Goal: Task Accomplishment & Management: Use online tool/utility

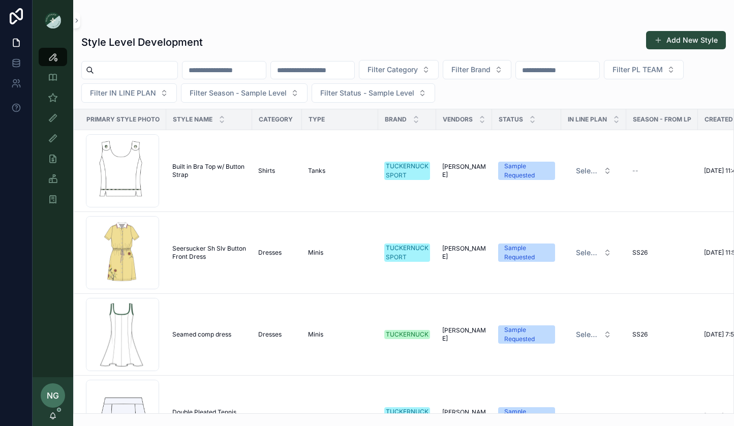
click at [162, 65] on input "scrollable content" at bounding box center [135, 70] width 83 height 14
click at [237, 43] on div "Style Level Development Add New Style" at bounding box center [403, 41] width 644 height 23
click at [229, 68] on input "scrollable content" at bounding box center [223, 70] width 83 height 14
type input "*****"
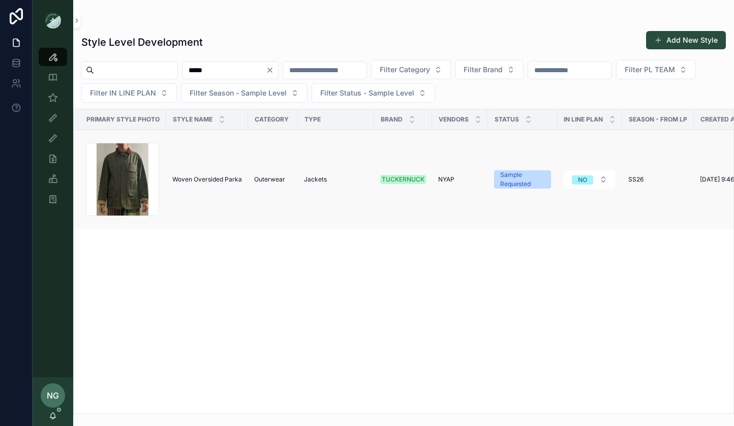
click at [206, 171] on td "Woven Oversided Parka Woven Oversided Parka" at bounding box center [207, 179] width 82 height 99
click at [207, 179] on span "Woven Oversided Parka" at bounding box center [207, 179] width 70 height 8
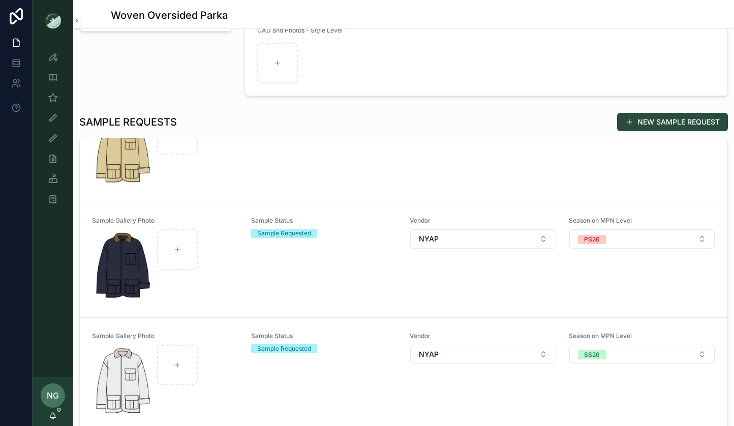
scroll to position [255, 0]
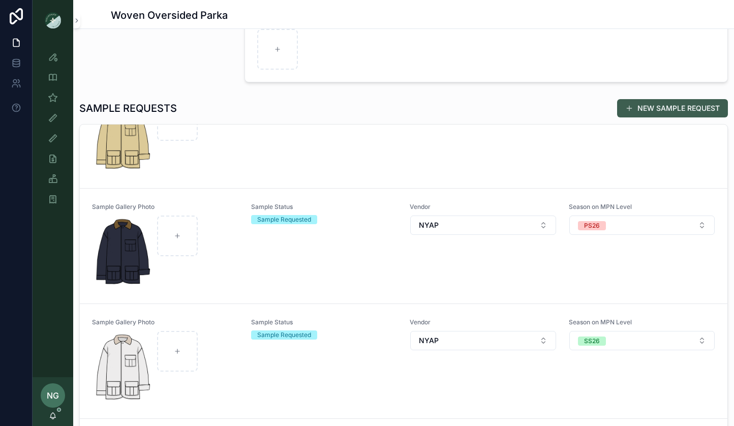
click at [661, 108] on button "NEW SAMPLE REQUEST" at bounding box center [672, 108] width 111 height 18
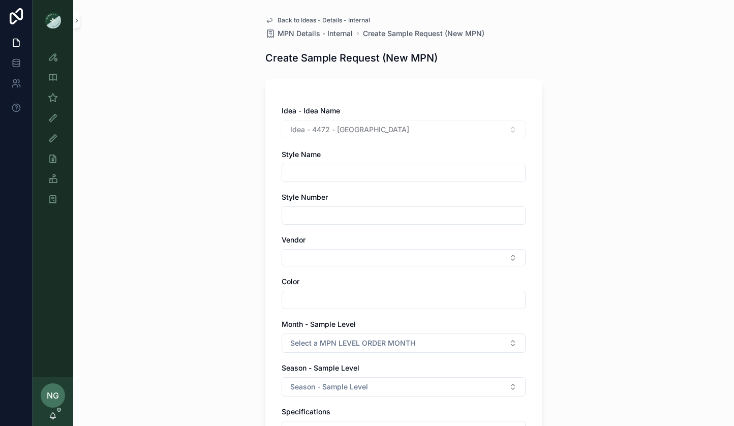
click at [497, 176] on input "scrollable content" at bounding box center [403, 173] width 243 height 14
type input "**********"
click at [477, 218] on input "scrollable content" at bounding box center [403, 215] width 243 height 14
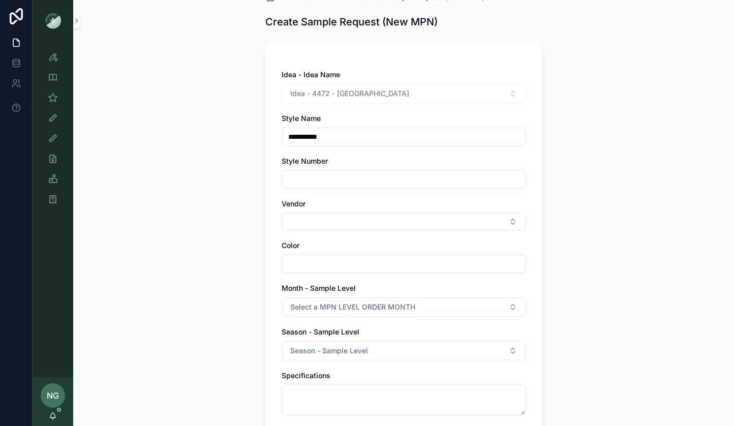
scroll to position [51, 0]
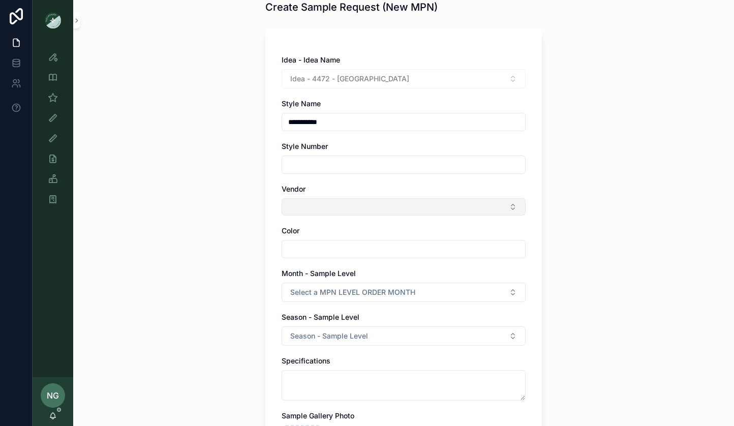
click at [456, 211] on button "Select Button" at bounding box center [404, 206] width 244 height 17
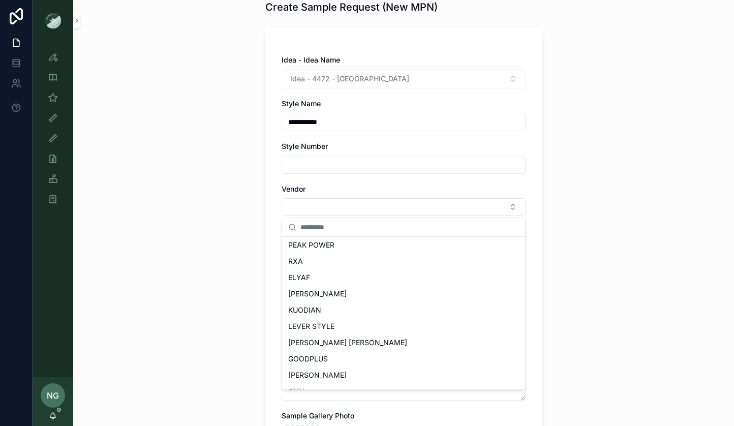
scroll to position [453, 0]
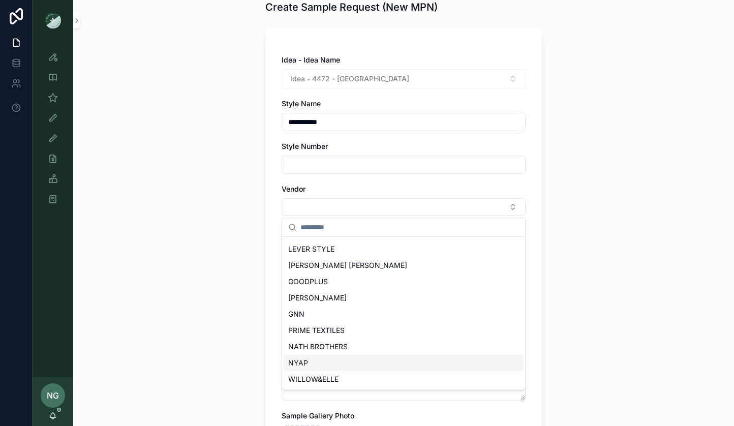
click at [388, 363] on div "NYAP" at bounding box center [403, 363] width 239 height 16
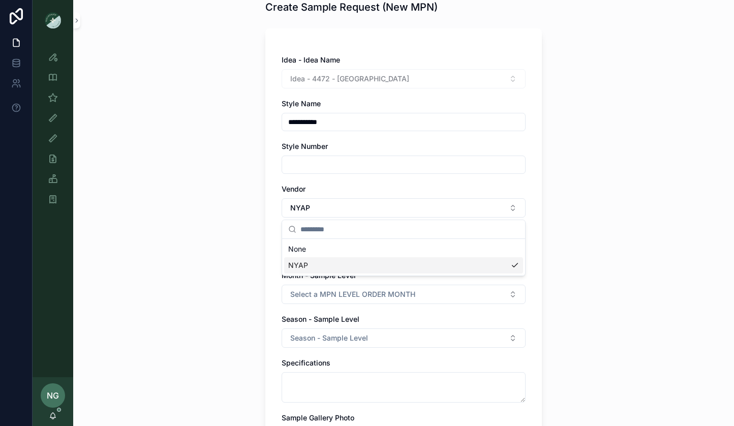
scroll to position [0, 0]
click at [400, 251] on input "scrollable content" at bounding box center [403, 251] width 243 height 14
type input "*"
drag, startPoint x: 367, startPoint y: 244, endPoint x: 318, endPoint y: 250, distance: 49.6
click at [318, 250] on input "*****" at bounding box center [403, 251] width 243 height 14
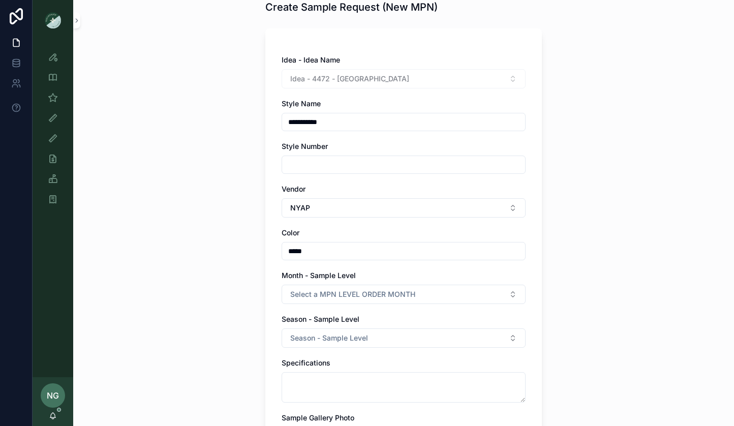
click at [318, 250] on input "*****" at bounding box center [403, 251] width 243 height 14
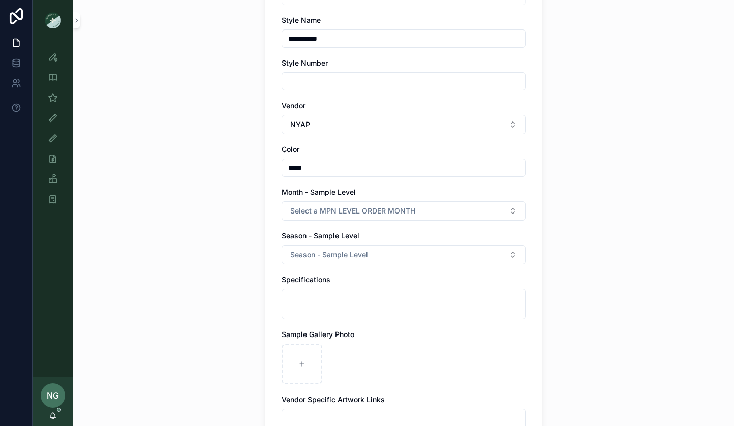
type input "*****"
click at [230, 280] on div "**********" at bounding box center [403, 79] width 661 height 426
click at [303, 230] on div "**********" at bounding box center [404, 243] width 244 height 543
click at [303, 223] on div "**********" at bounding box center [404, 243] width 244 height 543
click at [304, 215] on button "Select a MPN LEVEL ORDER MONTH" at bounding box center [404, 210] width 244 height 19
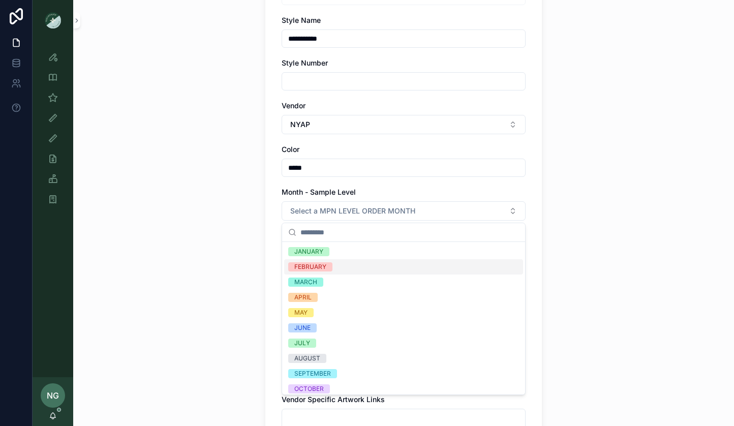
click at [305, 264] on div "FEBRUARY" at bounding box center [310, 266] width 32 height 9
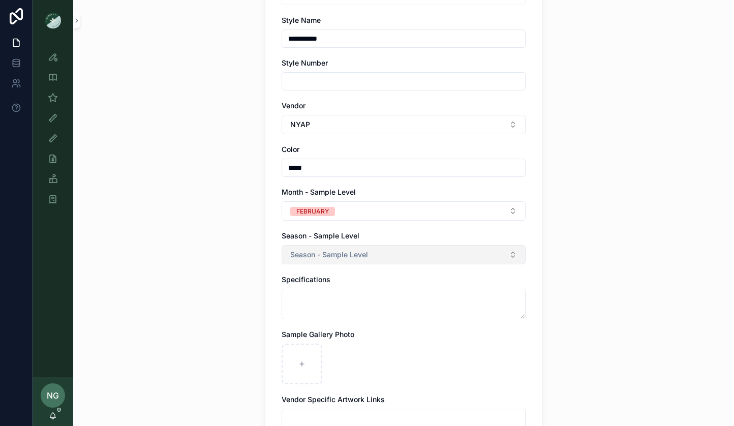
click at [305, 262] on button "Season - Sample Level" at bounding box center [404, 254] width 244 height 19
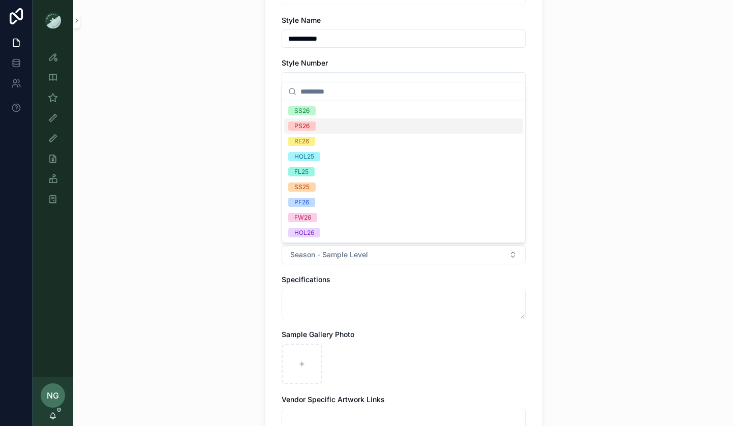
click at [337, 127] on div "PS26" at bounding box center [403, 125] width 239 height 15
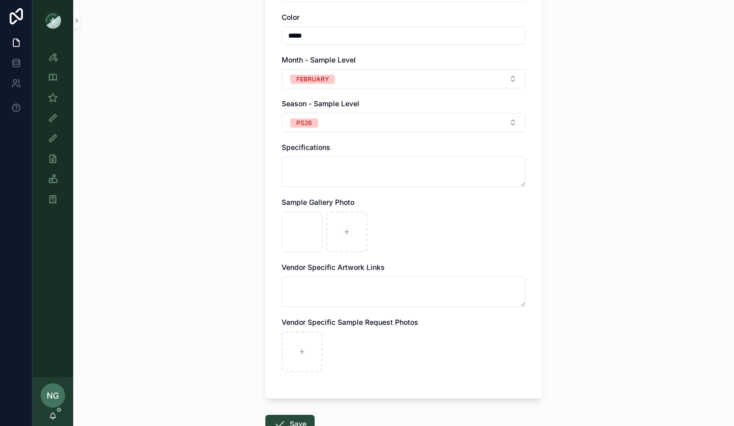
scroll to position [265, 0]
click at [282, 417] on button "Save" at bounding box center [289, 425] width 49 height 18
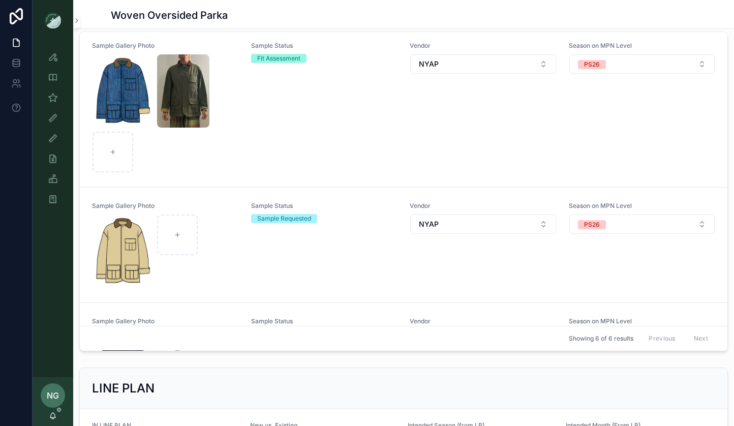
scroll to position [218, 0]
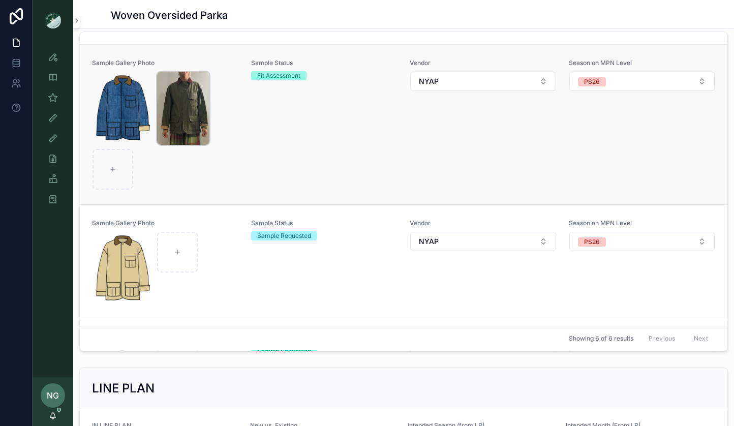
click at [169, 109] on img "scrollable content" at bounding box center [183, 108] width 53 height 73
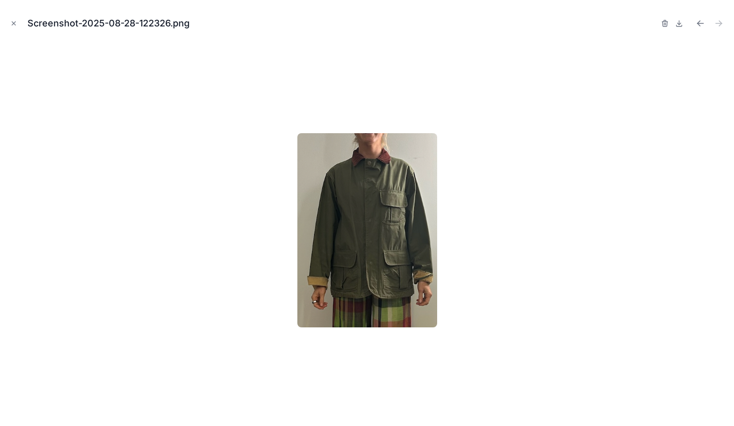
click at [15, 26] on icon "Close modal" at bounding box center [13, 23] width 7 height 7
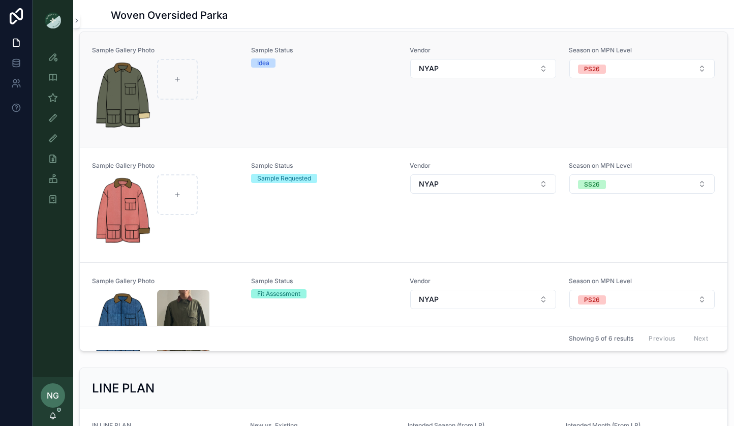
click at [248, 120] on div "Sample Gallery Photo Sample Status Idea Vendor NYAP Season on MPN Level PS26" at bounding box center [403, 89] width 623 height 86
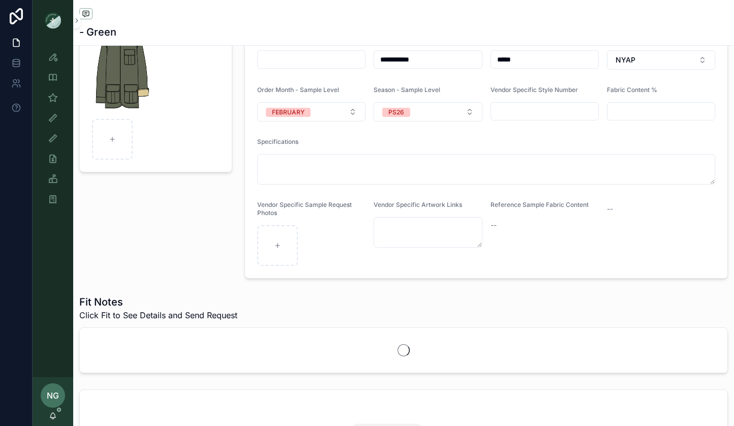
scroll to position [148, 0]
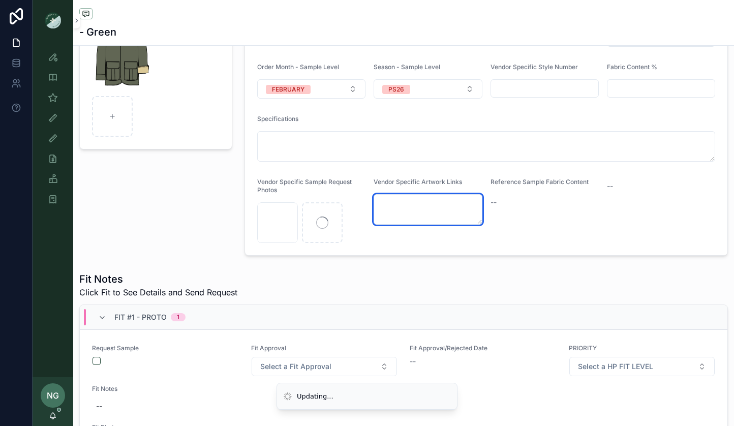
click at [449, 213] on textarea "scrollable content" at bounding box center [428, 209] width 108 height 30
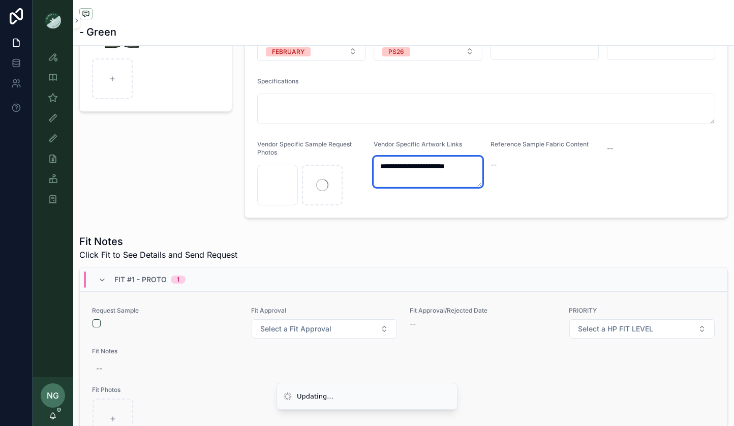
type textarea "**********"
click at [100, 325] on button "scrollable content" at bounding box center [96, 323] width 8 height 8
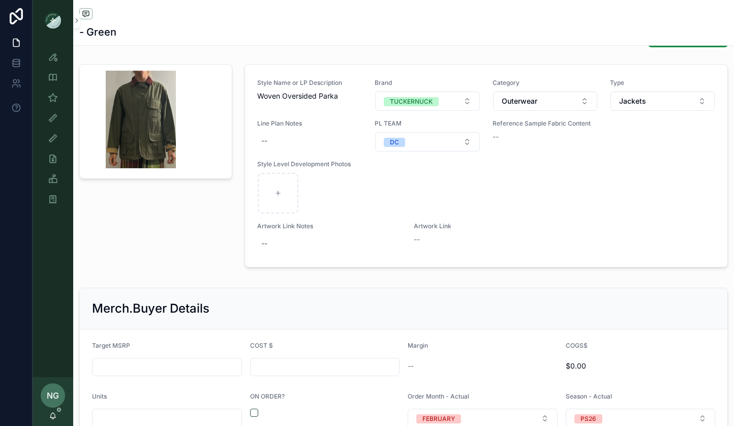
scroll to position [900, 0]
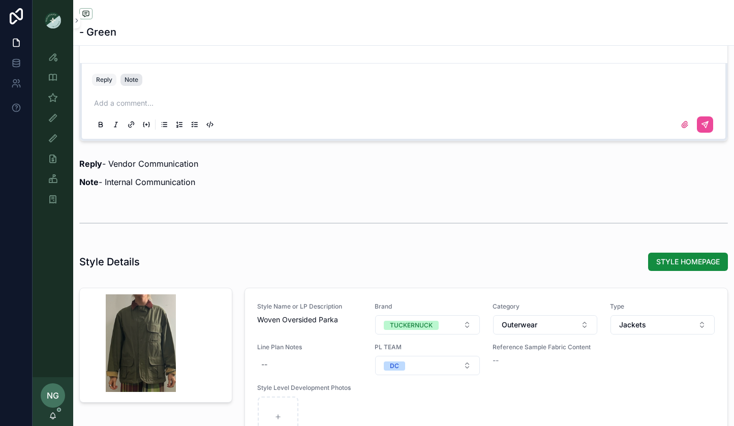
drag, startPoint x: 118, startPoint y: 80, endPoint x: 125, endPoint y: 81, distance: 6.6
click at [120, 80] on div "Reply Note" at bounding box center [403, 80] width 635 height 16
click at [129, 82] on div "Note" at bounding box center [132, 80] width 14 height 8
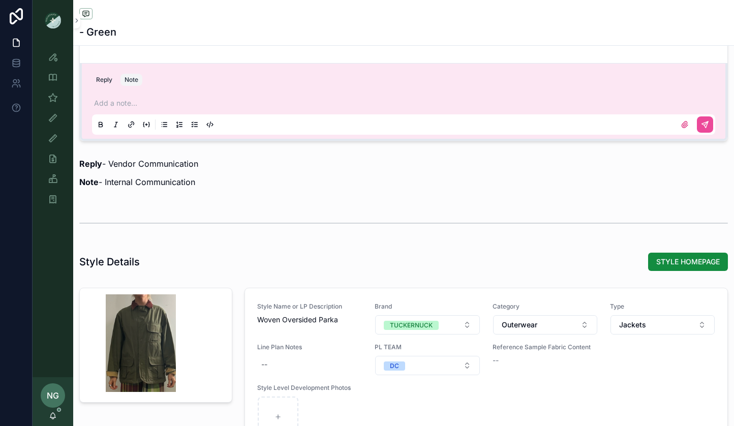
click at [146, 97] on div "Add a note..." at bounding box center [403, 113] width 623 height 43
click at [143, 100] on p "scrollable content" at bounding box center [405, 103] width 623 height 10
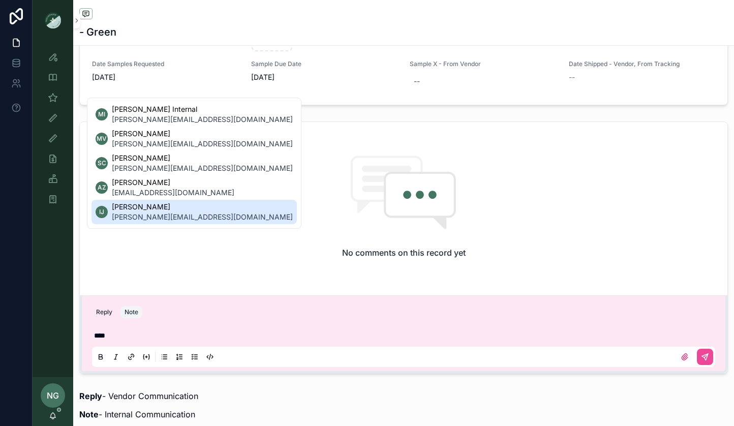
scroll to position [667, 0]
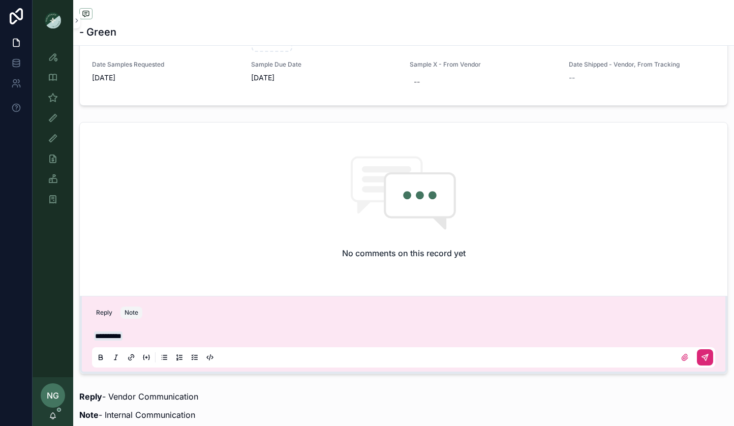
click at [707, 352] on button "scrollable content" at bounding box center [705, 357] width 16 height 16
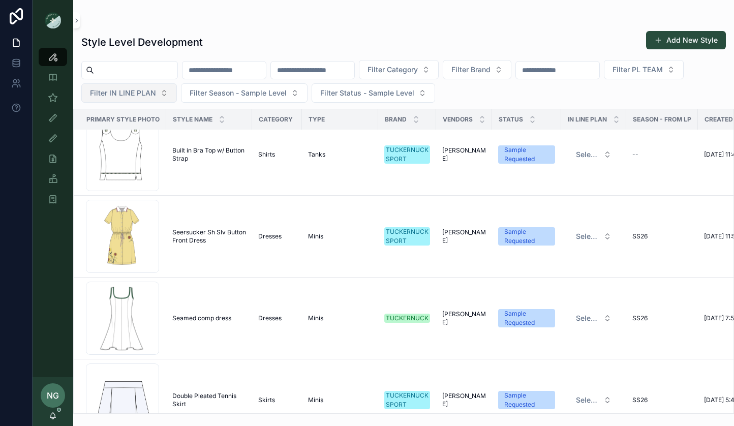
scroll to position [17, 0]
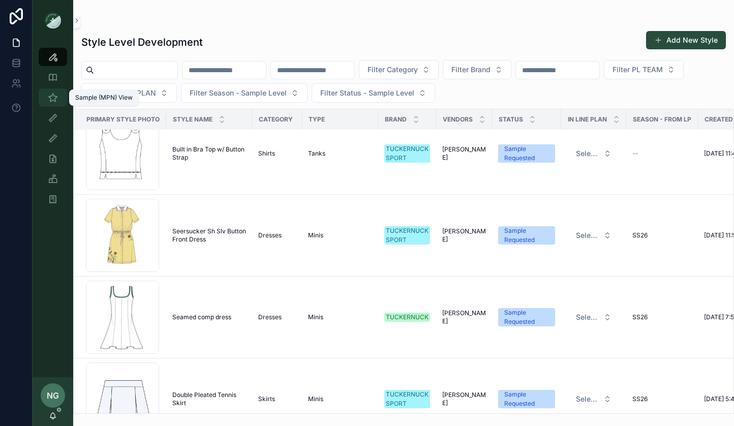
click at [55, 104] on div "Sample (MPN) View" at bounding box center [53, 97] width 16 height 16
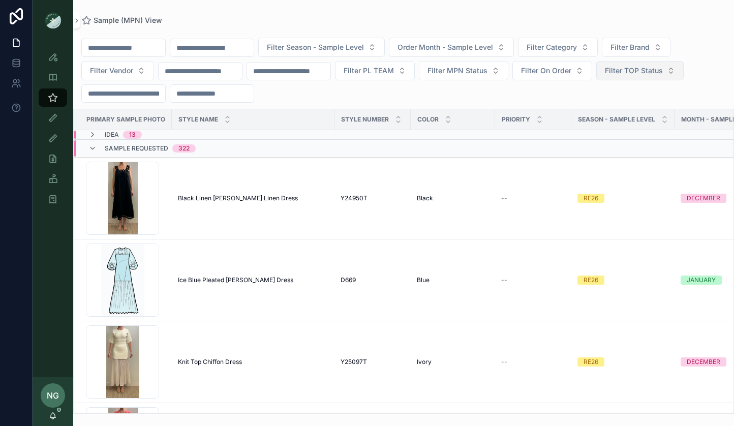
click at [637, 73] on span "Filter TOP Status" at bounding box center [634, 71] width 58 height 10
click at [521, 101] on div "Filter Season - Sample Level Order Month - Sample Level Filter Category Filter …" at bounding box center [403, 70] width 661 height 65
click at [556, 67] on span "Filter On Order" at bounding box center [546, 71] width 50 height 10
click at [458, 93] on div "Filter Season - Sample Level Order Month - Sample Level Filter Category Filter …" at bounding box center [403, 70] width 661 height 65
click at [470, 70] on span "Filter MPN Status" at bounding box center [457, 71] width 60 height 10
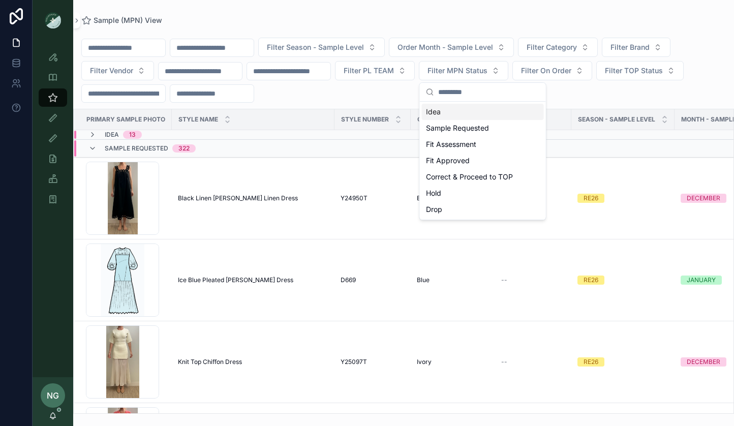
drag, startPoint x: 341, startPoint y: 97, endPoint x: 349, endPoint y: 94, distance: 8.9
click at [341, 97] on div "Filter Season - Sample Level Order Month - Sample Level Filter Category Filter …" at bounding box center [403, 70] width 661 height 65
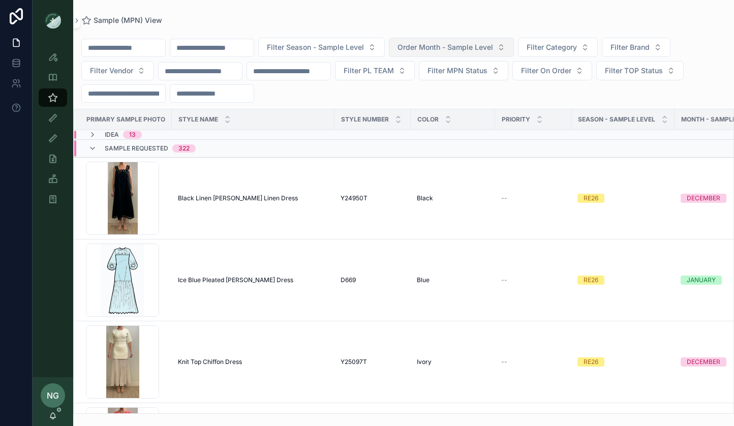
click at [462, 45] on span "Order Month - Sample Level" at bounding box center [445, 47] width 96 height 10
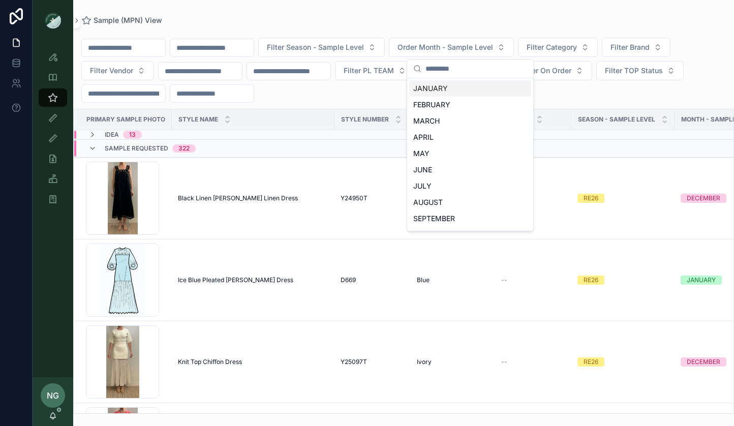
drag, startPoint x: 514, startPoint y: 14, endPoint x: 618, endPoint y: 28, distance: 104.7
click at [514, 15] on div "Sample (MPN) View Filter Season - Sample Level Order Month - Sample Level Filte…" at bounding box center [403, 207] width 661 height 414
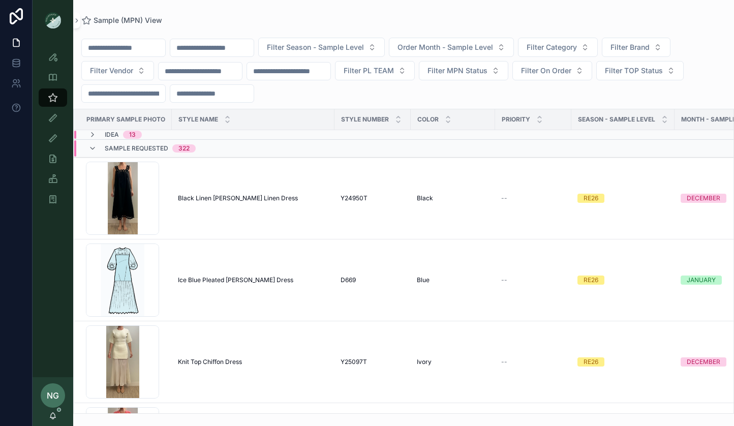
click at [579, 37] on div "Filter Season - Sample Level Order Month - Sample Level Filter Category Filter …" at bounding box center [403, 218] width 661 height 389
click at [577, 46] on span "Filter Category" at bounding box center [552, 47] width 50 height 10
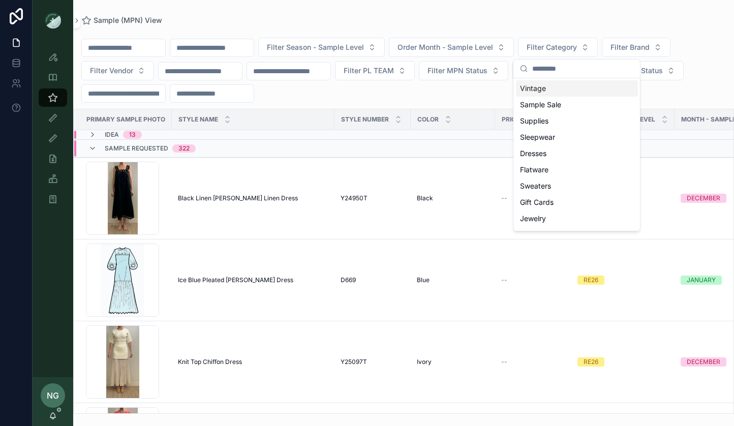
scroll to position [86, 0]
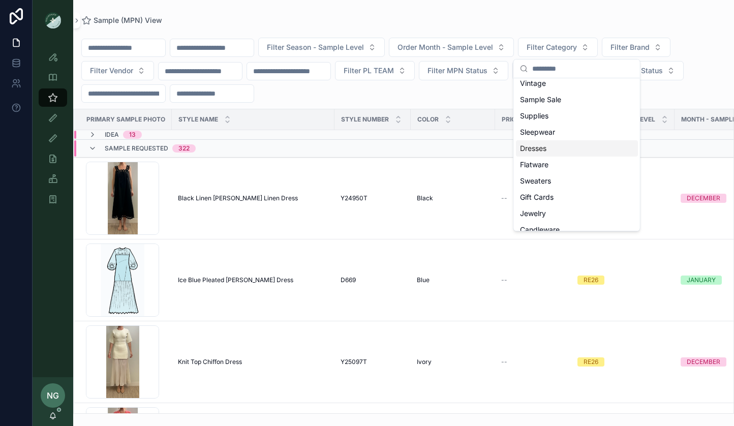
click at [570, 153] on div "Dresses" at bounding box center [577, 148] width 122 height 16
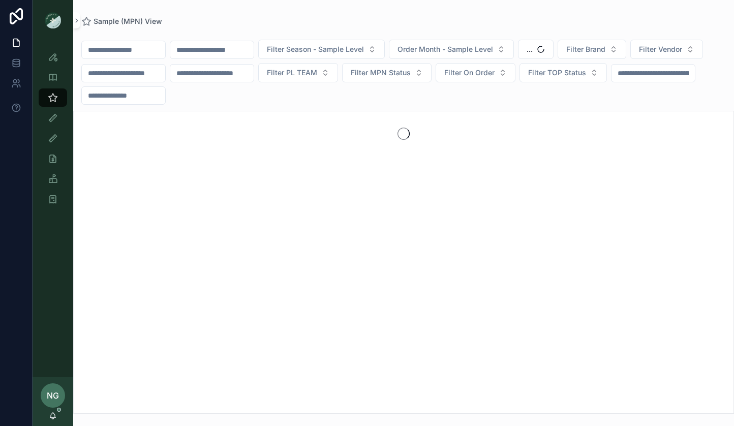
click at [697, 46] on div "Filter Season - Sample Level Order Month - Sample Level ... Filter Brand Filter…" at bounding box center [403, 72] width 661 height 65
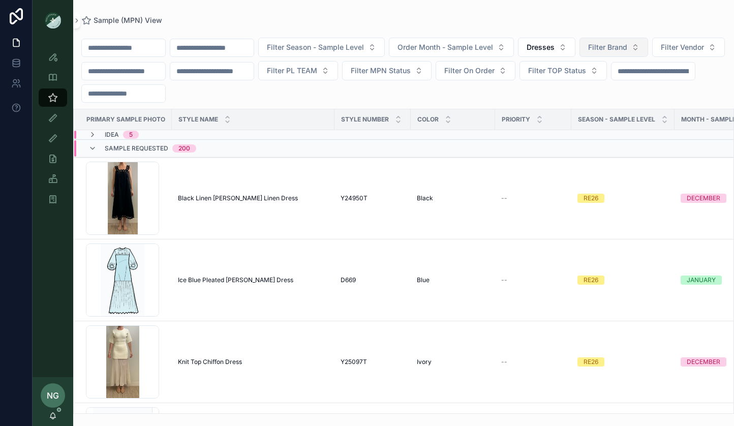
click at [630, 38] on button "Filter Brand" at bounding box center [613, 47] width 69 height 19
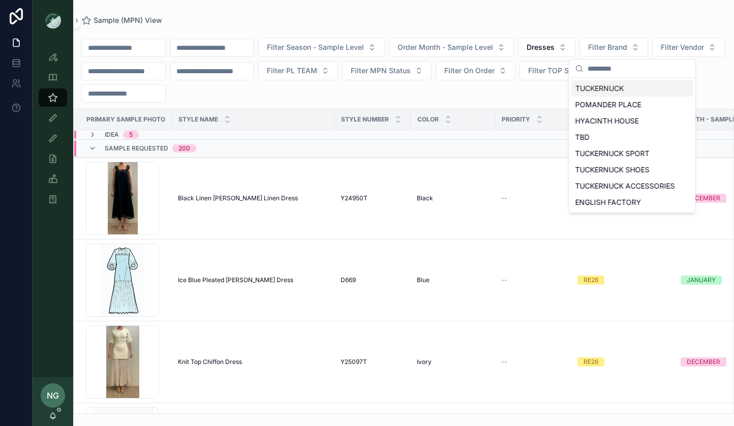
drag, startPoint x: 318, startPoint y: 95, endPoint x: 310, endPoint y: 90, distance: 9.1
click at [318, 94] on div "Filter Season - Sample Level Order Month - Sample Level Dresses Filter Brand Fi…" at bounding box center [403, 70] width 661 height 65
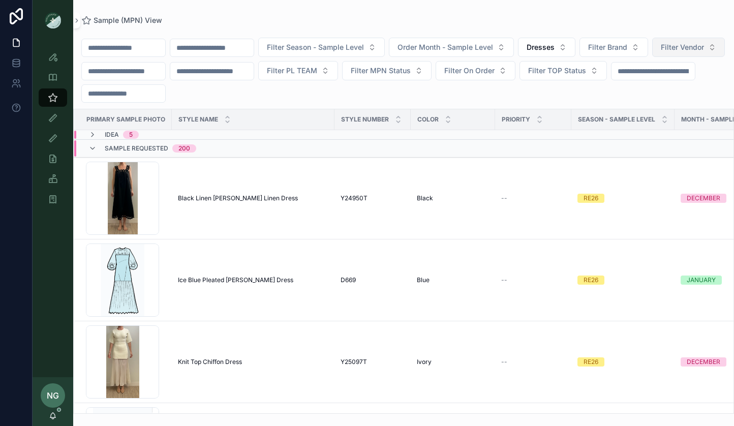
click at [652, 57] on button "Filter Vendor" at bounding box center [688, 47] width 73 height 19
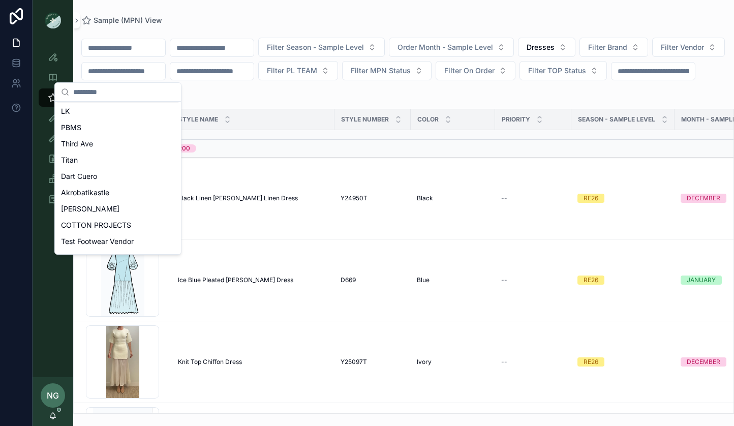
scroll to position [154, 0]
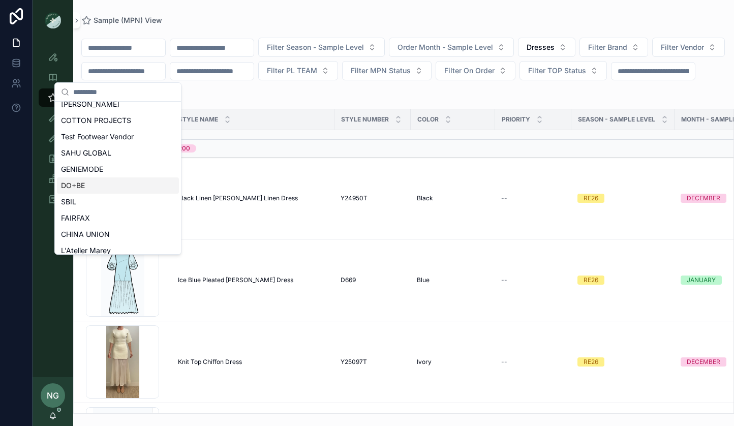
click at [82, 190] on span "DO+BE" at bounding box center [73, 185] width 24 height 10
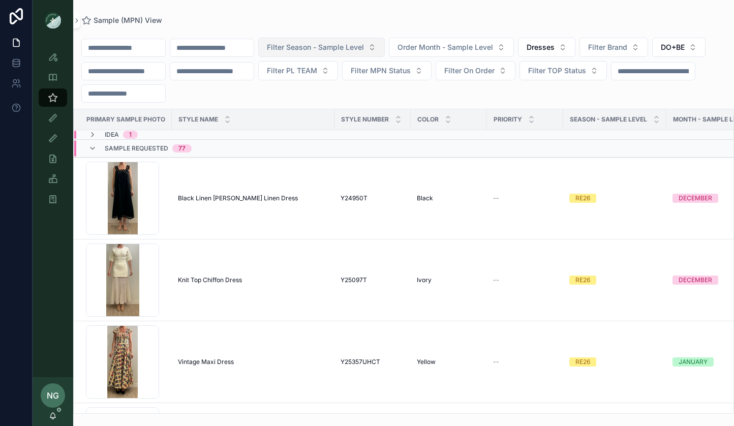
click at [355, 45] on span "Filter Season - Sample Level" at bounding box center [315, 47] width 97 height 10
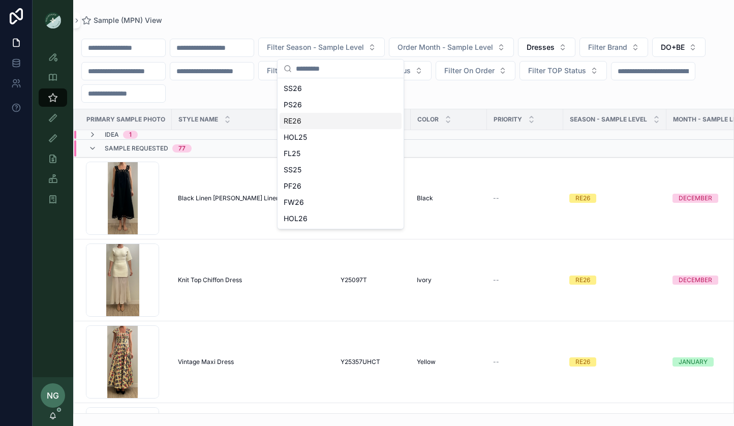
click at [323, 117] on div "RE26" at bounding box center [341, 121] width 122 height 16
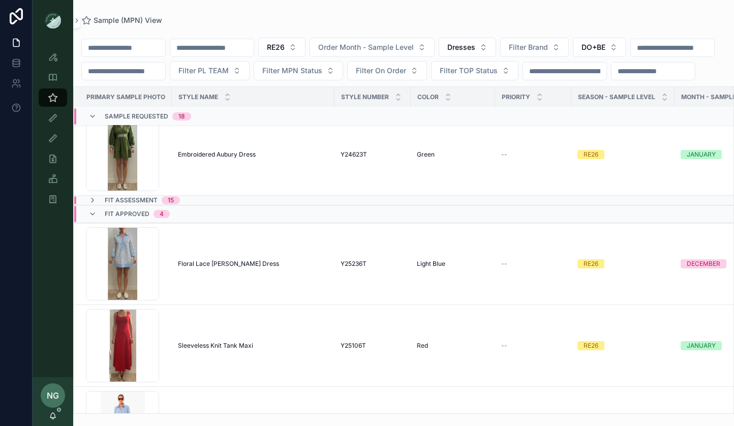
scroll to position [1458, 0]
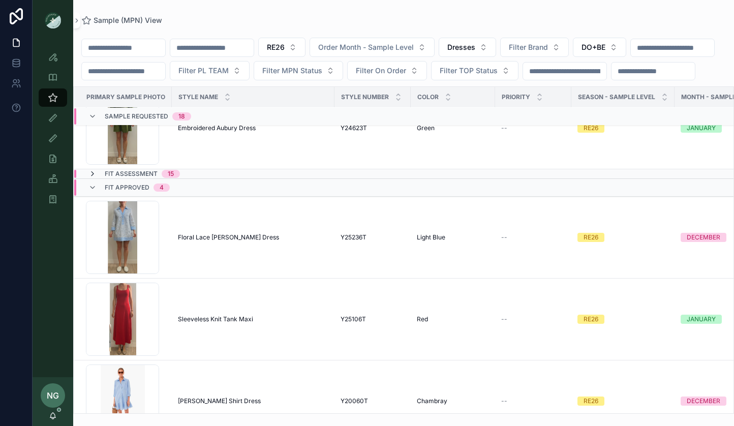
click at [96, 178] on icon "scrollable content" at bounding box center [92, 174] width 8 height 8
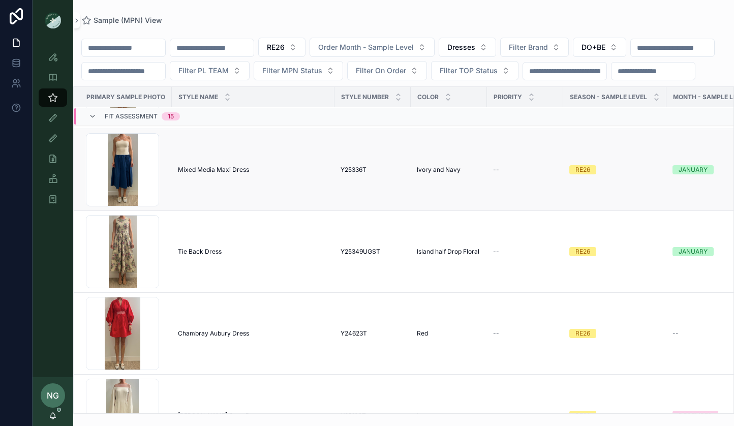
scroll to position [2410, 0]
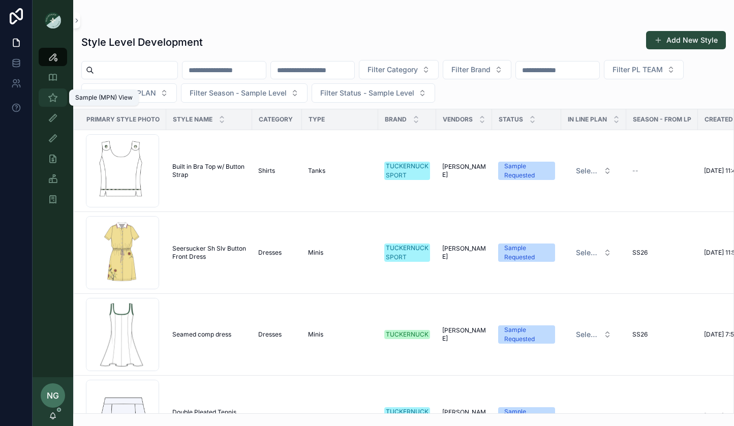
click at [51, 97] on icon "scrollable content" at bounding box center [53, 97] width 10 height 10
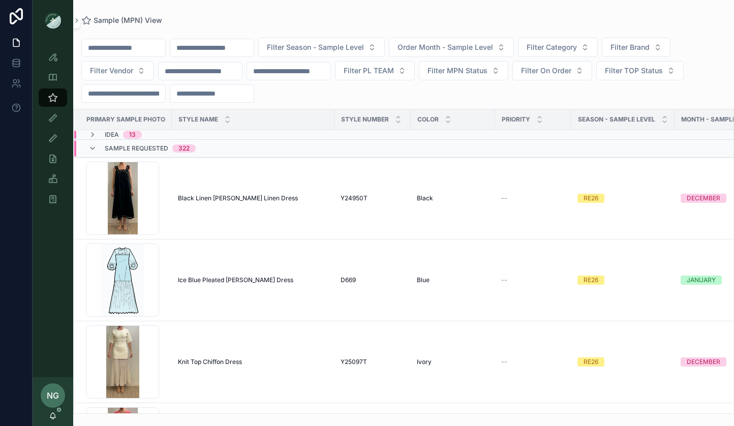
click at [198, 48] on input "scrollable content" at bounding box center [211, 48] width 83 height 14
type input "*"
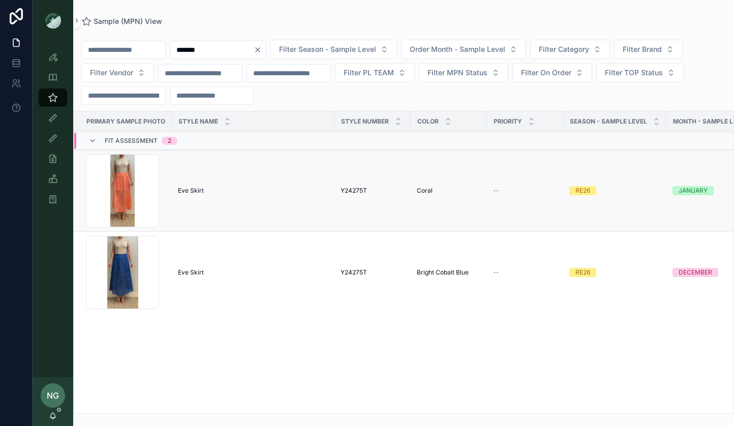
type input "*******"
click at [192, 188] on span "Eve Skirt" at bounding box center [191, 191] width 26 height 8
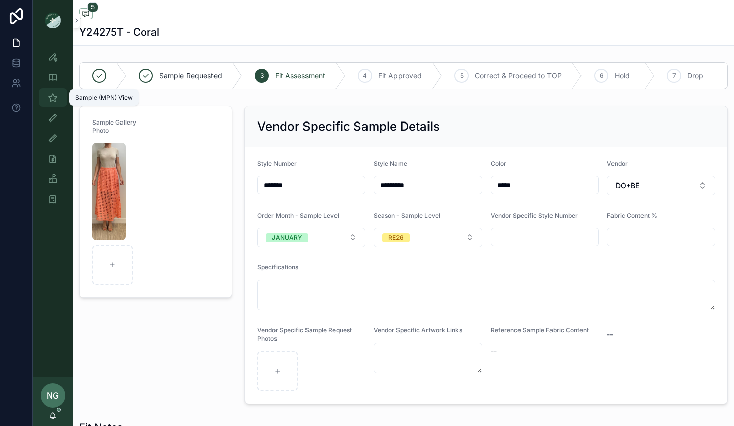
click at [52, 95] on icon "scrollable content" at bounding box center [53, 97] width 10 height 10
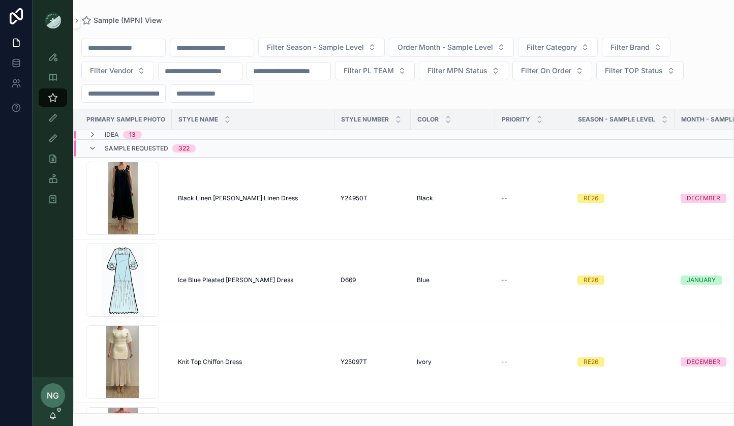
click at [220, 46] on input "scrollable content" at bounding box center [211, 48] width 83 height 14
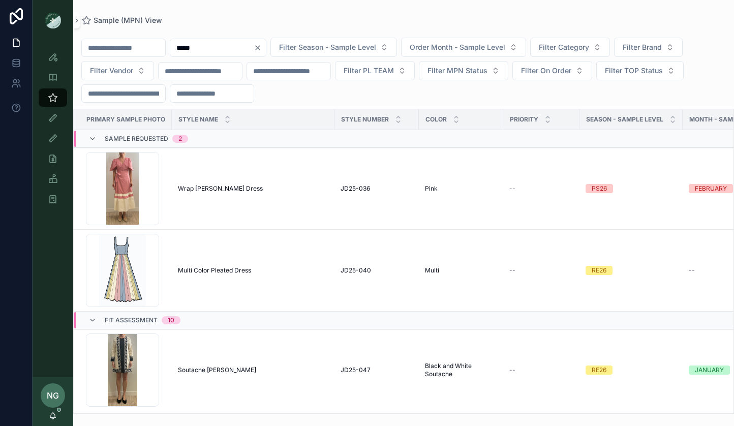
type input "*****"
click at [262, 45] on icon "Clear" at bounding box center [258, 48] width 8 height 8
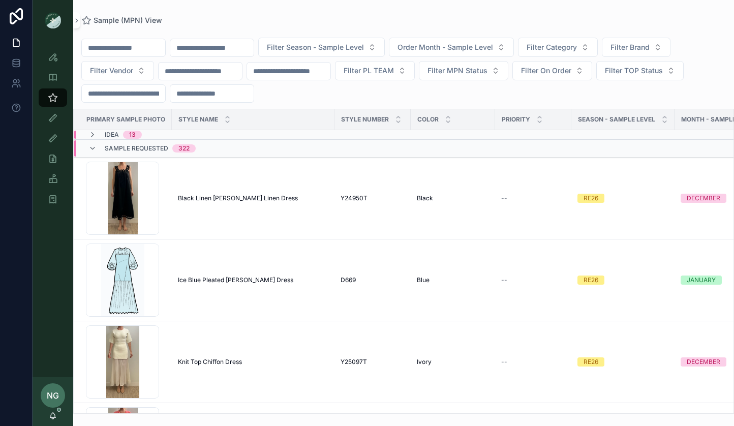
click at [568, 60] on div "Filter Season - Sample Level Order Month - Sample Level Filter Category Filter …" at bounding box center [403, 70] width 661 height 65
click at [575, 43] on span "Filter Category" at bounding box center [552, 47] width 50 height 10
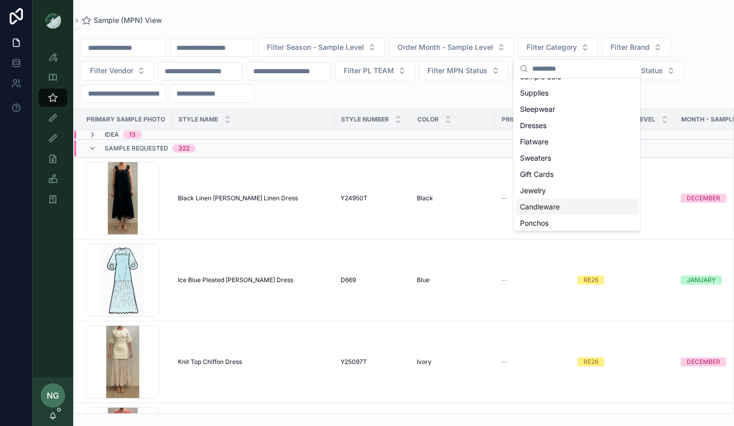
scroll to position [102, 0]
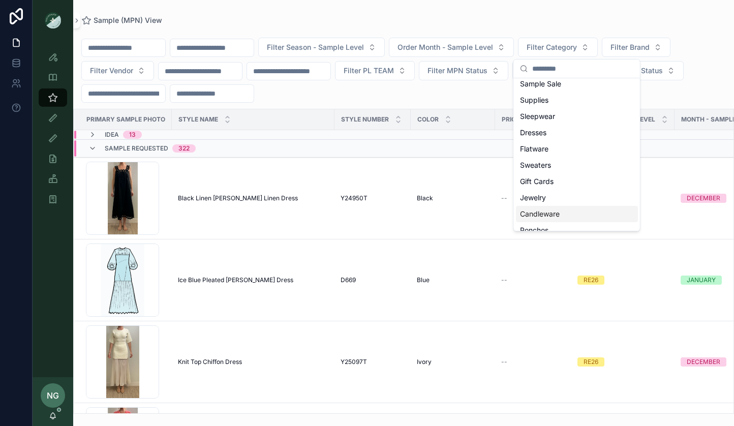
click at [550, 133] on div "Dresses" at bounding box center [577, 133] width 122 height 16
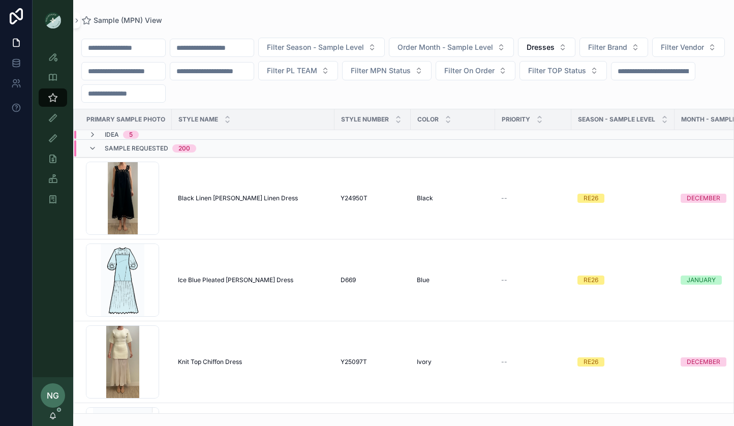
click at [340, 57] on div "Filter Season - Sample Level Order Month - Sample Level Dresses Filter Brand Fi…" at bounding box center [403, 70] width 661 height 65
click at [340, 47] on span "Filter Season - Sample Level" at bounding box center [315, 47] width 97 height 10
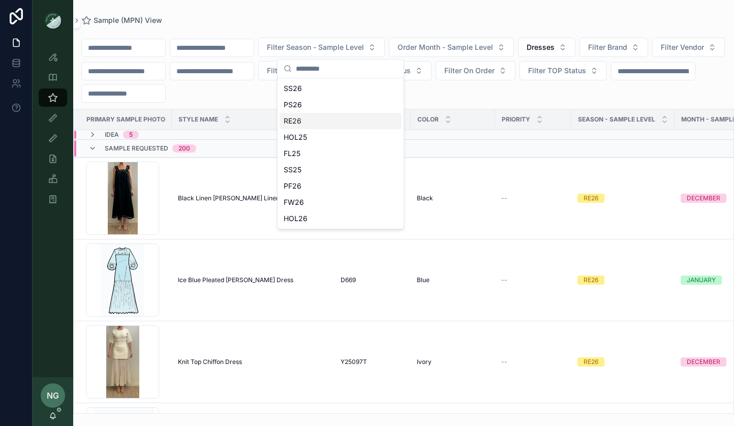
click at [331, 120] on div "RE26" at bounding box center [341, 121] width 122 height 16
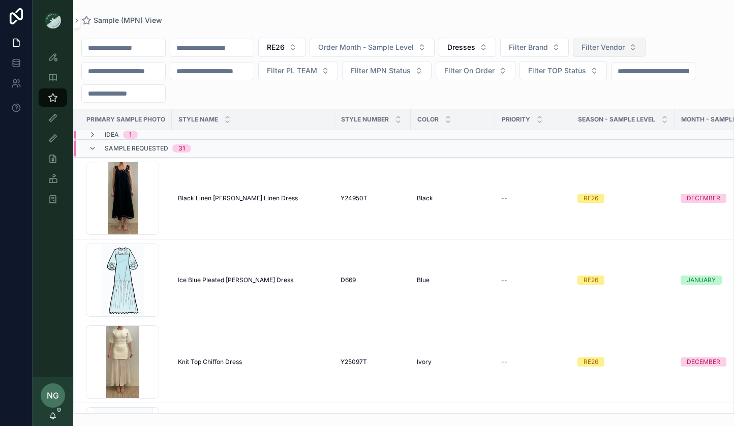
click at [614, 45] on span "Filter Vendor" at bounding box center [602, 47] width 43 height 10
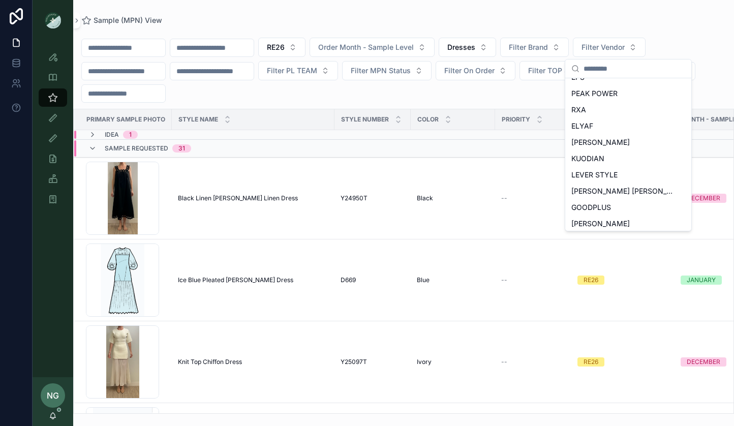
scroll to position [450, 0]
click at [581, 203] on span "NYAP" at bounding box center [581, 207] width 20 height 10
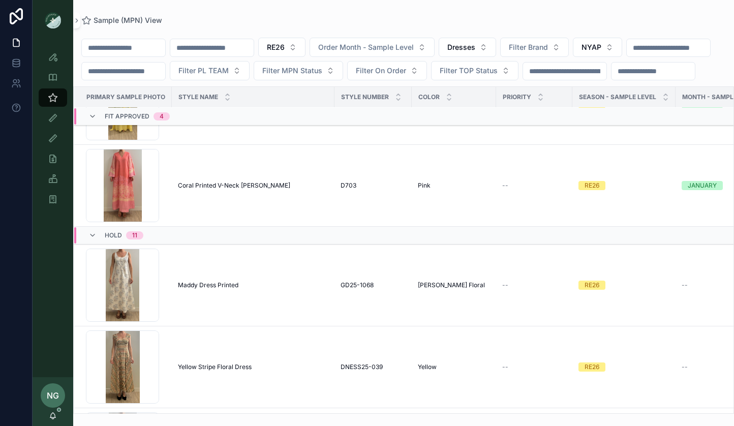
scroll to position [768, 0]
click at [233, 189] on span "Coral Printed V-Neck [PERSON_NAME]" at bounding box center [234, 184] width 112 height 8
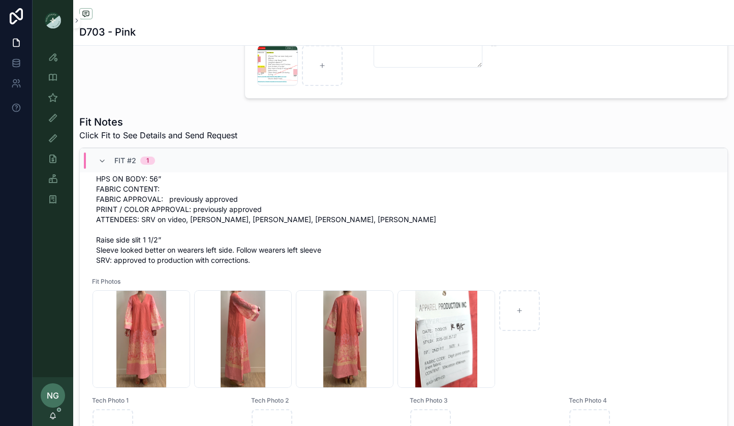
scroll to position [635, 0]
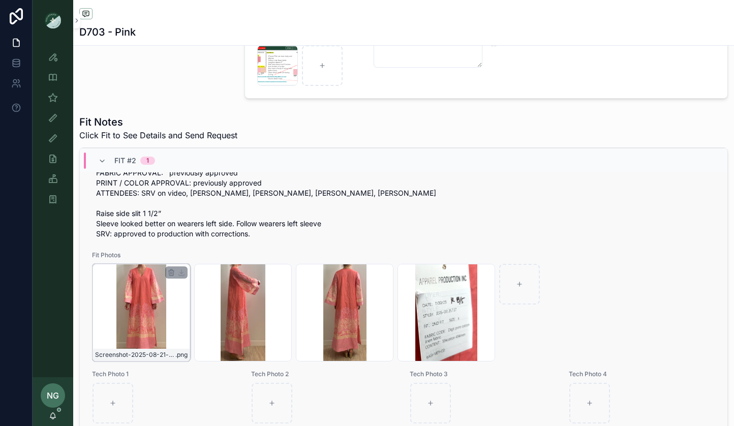
click at [124, 286] on div "Screenshot-2025-08-21-at-12.37.12-PM .png" at bounding box center [141, 313] width 98 height 98
